Goal: Task Accomplishment & Management: Use online tool/utility

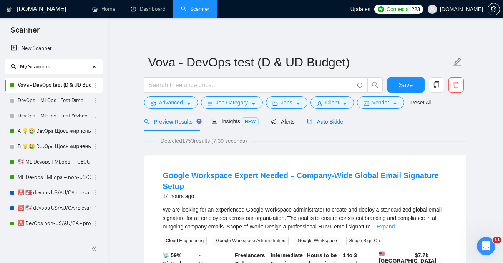
click at [336, 120] on span "Auto Bidder" at bounding box center [326, 122] width 38 height 6
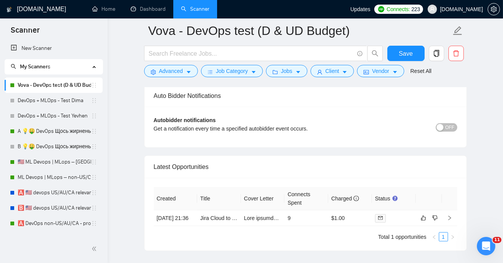
scroll to position [1845, 0]
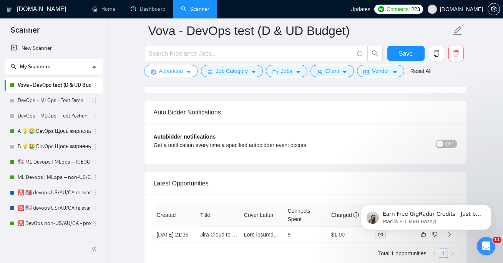
click at [181, 75] on span "Advanced" at bounding box center [171, 71] width 24 height 8
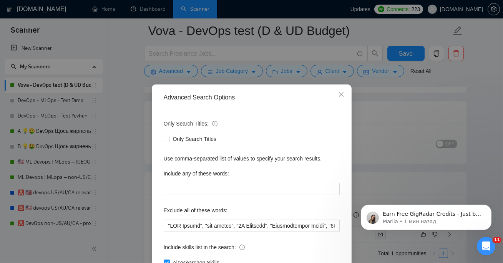
click at [253, 70] on div "Advanced Search Options Only Search Titles: Only Search Titles Use comma-separa…" at bounding box center [251, 131] width 503 height 263
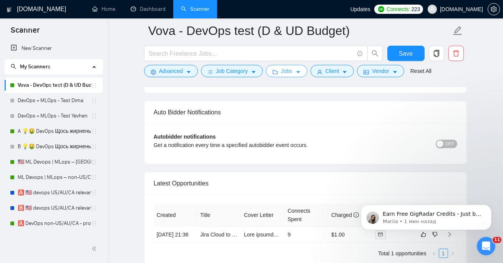
click at [280, 68] on button "Jobs" at bounding box center [287, 71] width 42 height 12
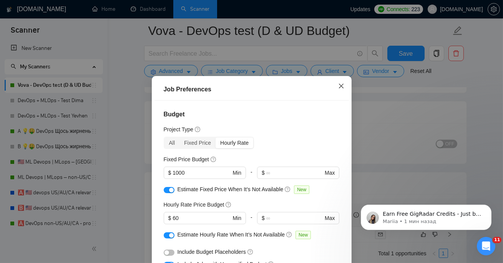
click at [336, 87] on span "Close" at bounding box center [341, 86] width 21 height 21
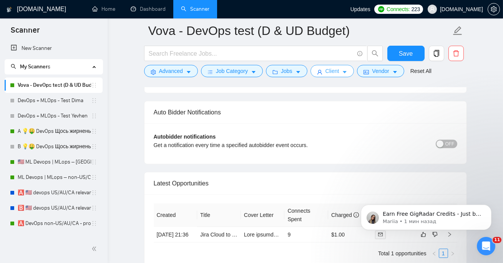
click at [336, 69] on span "Client" at bounding box center [333, 71] width 14 height 8
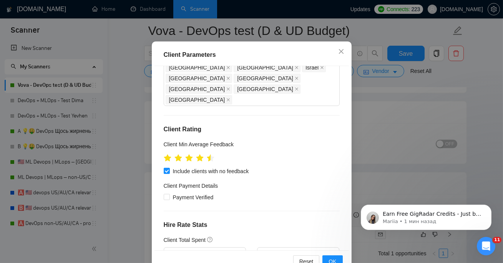
scroll to position [95, 0]
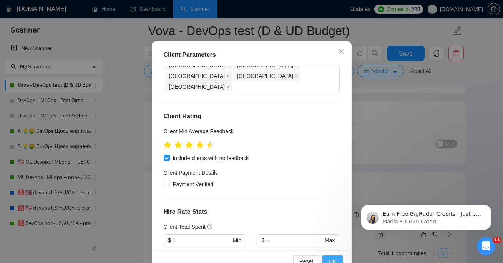
click at [339, 259] on button "OK" at bounding box center [333, 262] width 20 height 12
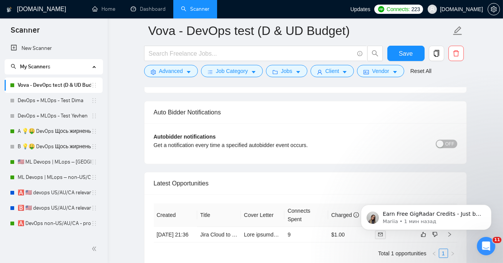
scroll to position [25, 0]
